Goal: Task Accomplishment & Management: Use online tool/utility

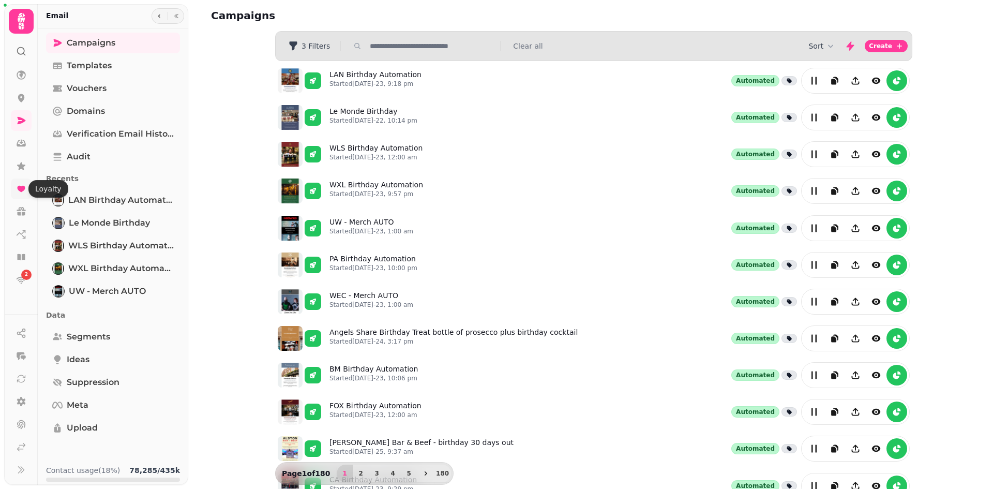
click at [23, 193] on icon at bounding box center [21, 189] width 10 height 10
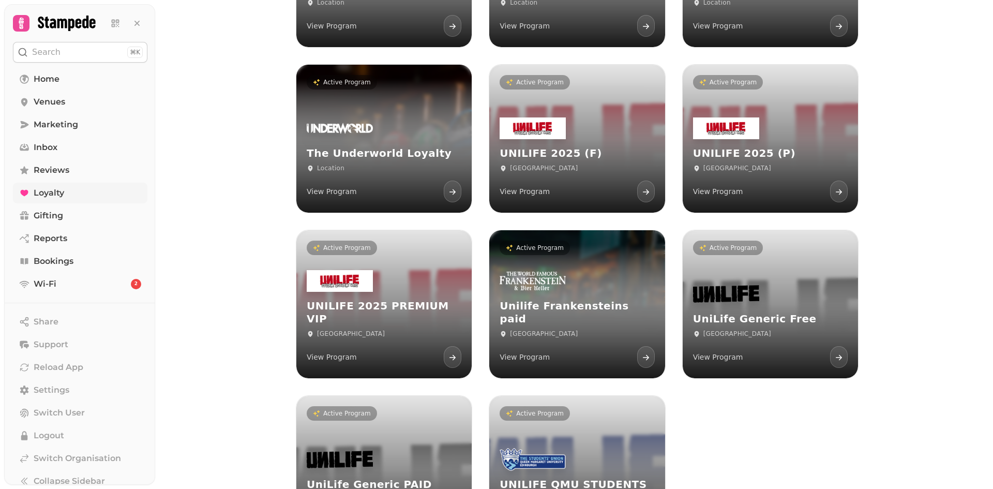
scroll to position [8258, 0]
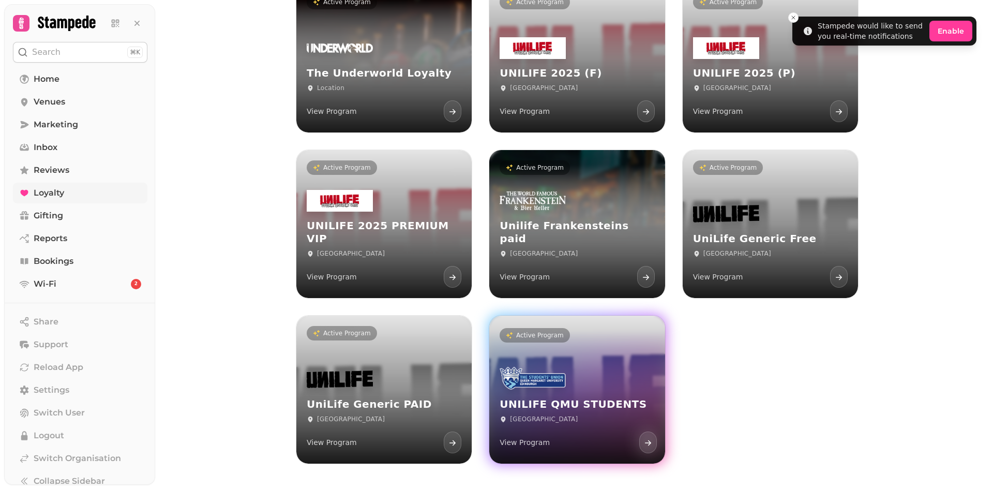
click at [582, 404] on h3 "UNILIFE QMU STUDENTS" at bounding box center [577, 404] width 155 height 13
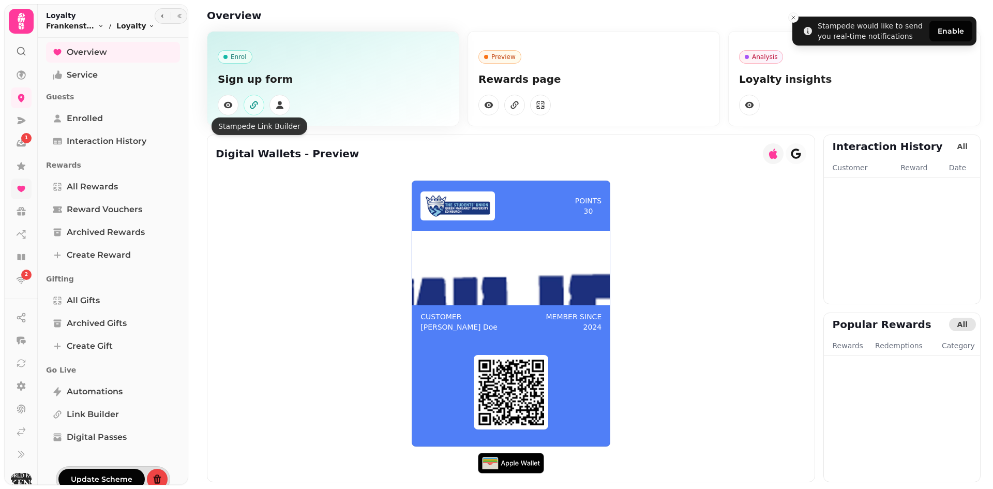
click at [258, 104] on icon "button" at bounding box center [254, 105] width 10 height 10
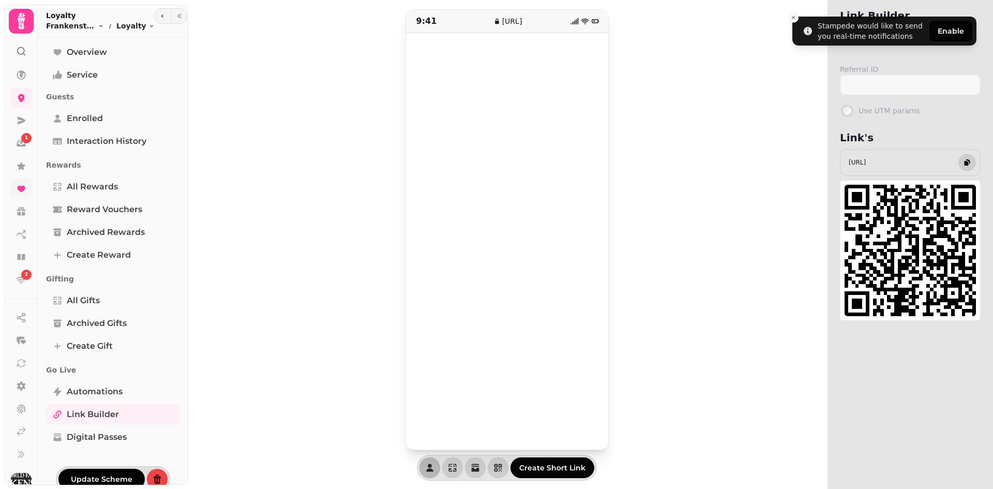
click at [963, 169] on button "button" at bounding box center [967, 163] width 18 height 18
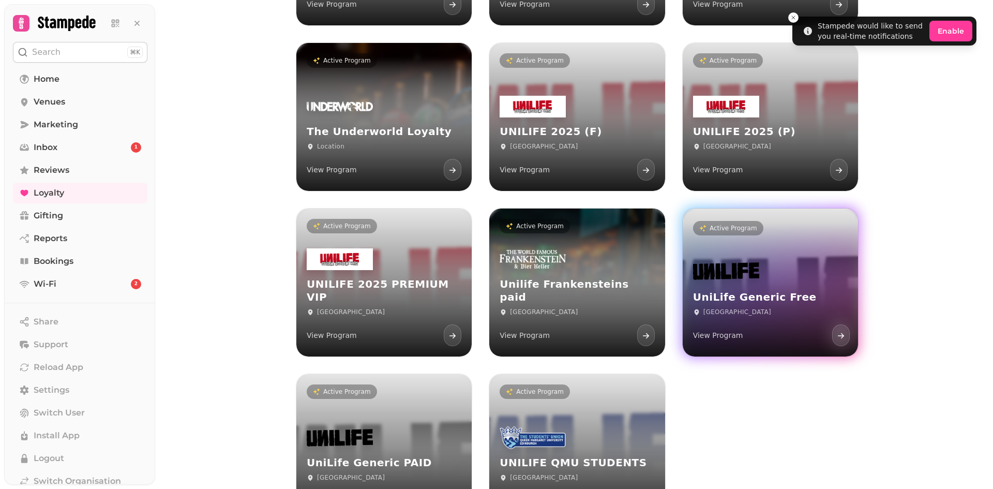
scroll to position [8155, 0]
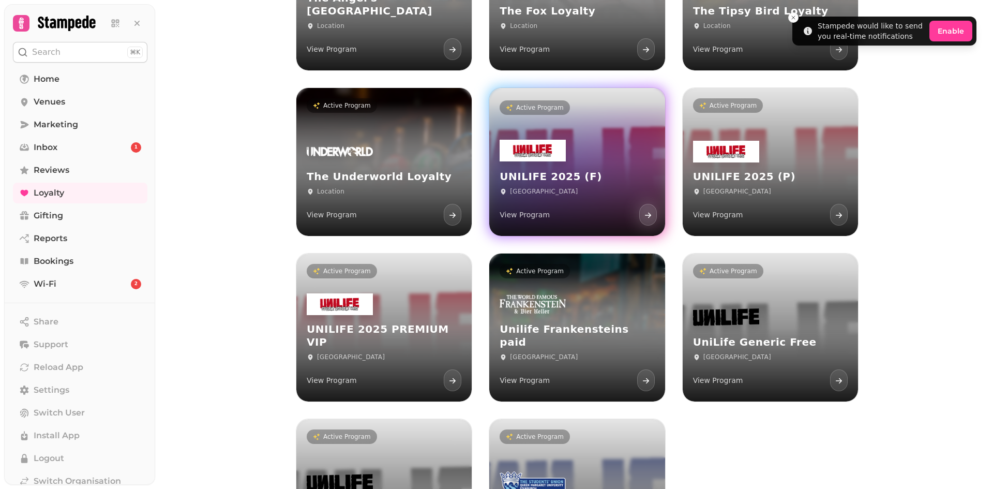
click at [569, 169] on div "UNILIFE 2025 (F) Edinburgh View Program" at bounding box center [576, 182] width 175 height 107
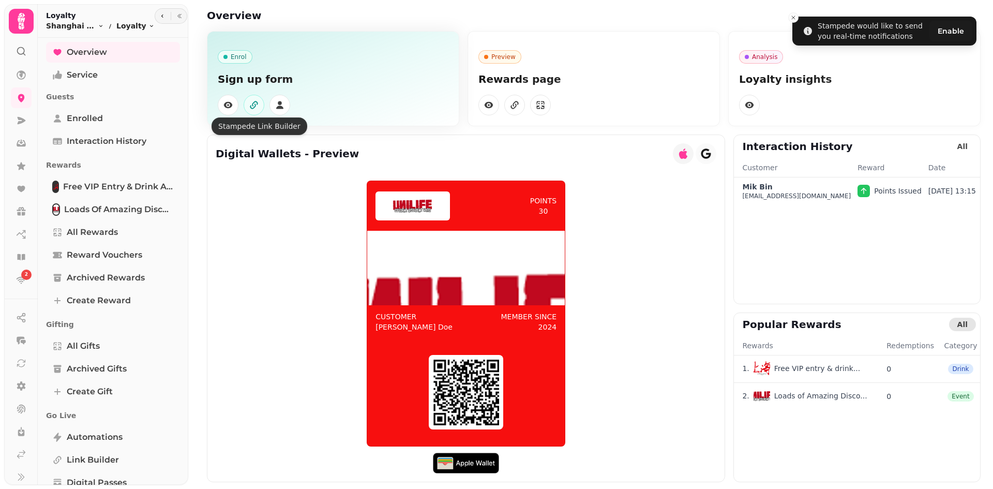
click at [259, 108] on icon "button" at bounding box center [254, 105] width 10 height 10
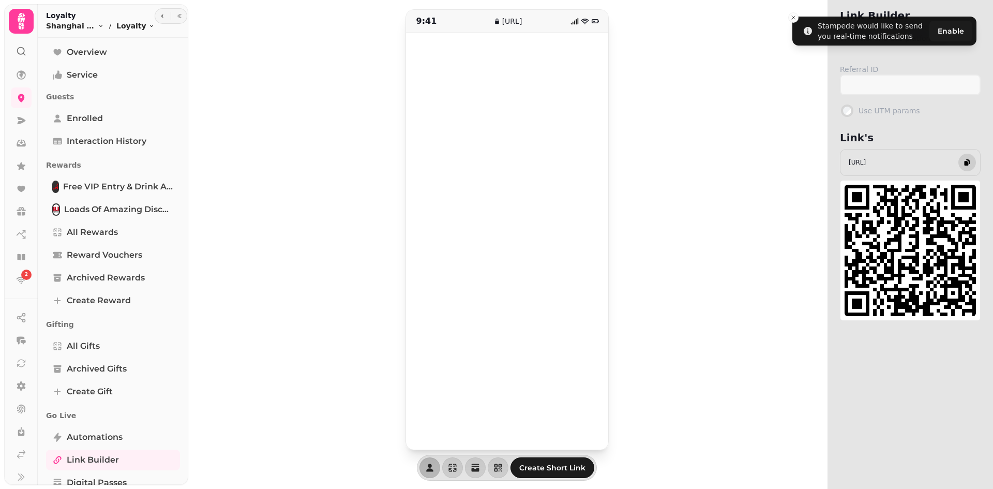
click at [964, 166] on icon "button" at bounding box center [967, 162] width 8 height 8
